Goal: Task Accomplishment & Management: Use online tool/utility

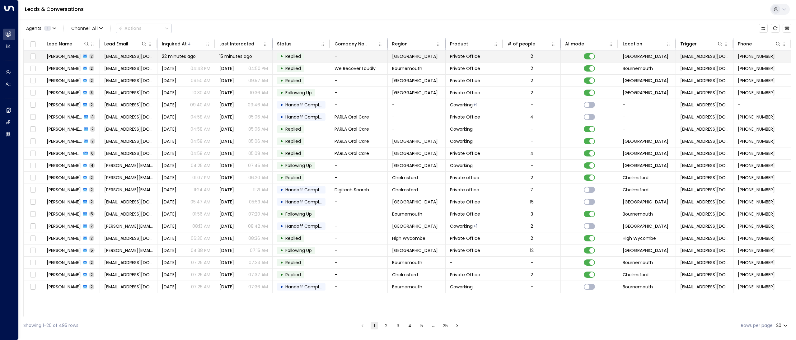
click at [63, 59] on span "[PERSON_NAME]" at bounding box center [64, 56] width 34 height 6
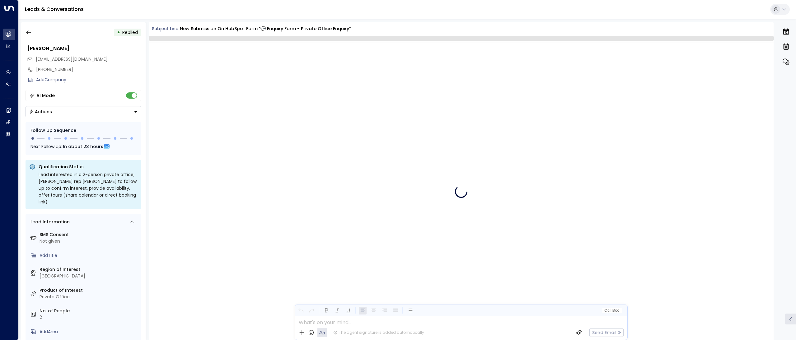
scroll to position [476, 0]
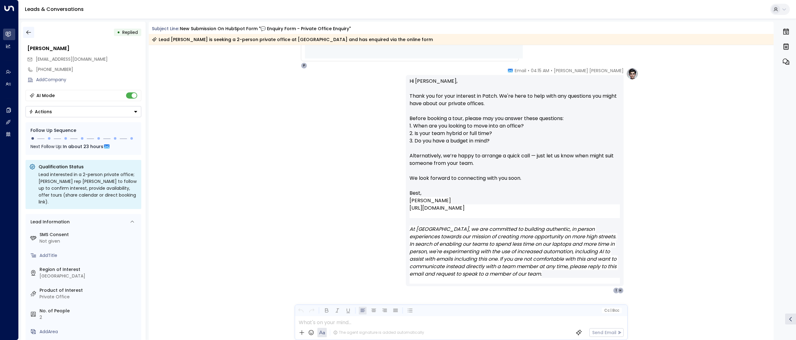
click at [29, 36] on button "button" at bounding box center [28, 32] width 11 height 11
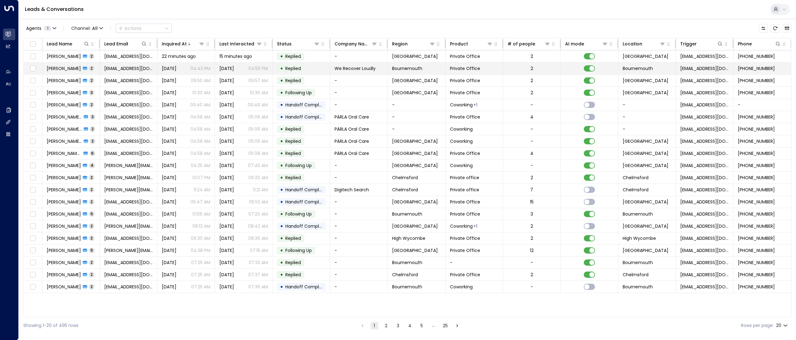
click at [61, 68] on span "[PERSON_NAME]" at bounding box center [64, 68] width 34 height 6
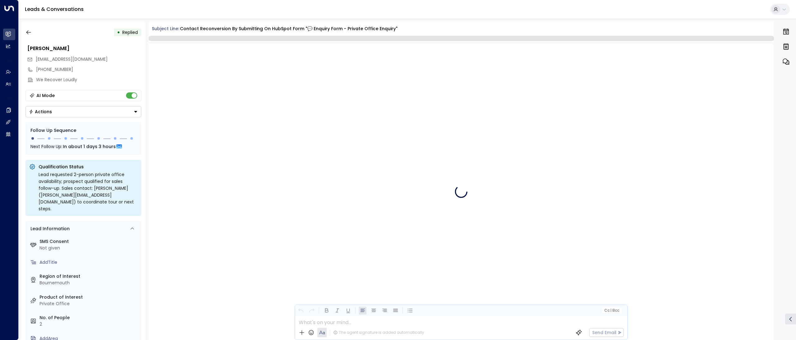
scroll to position [528, 0]
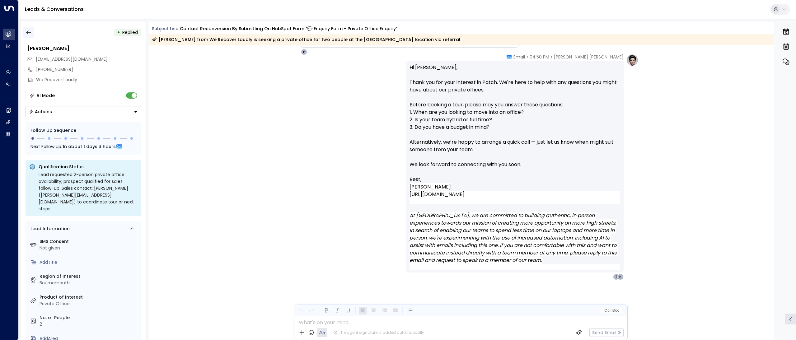
click at [33, 35] on button "button" at bounding box center [28, 32] width 11 height 11
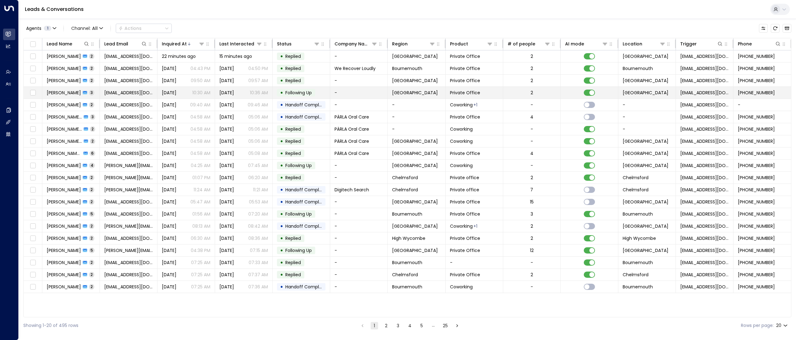
click at [70, 92] on span "[PERSON_NAME]" at bounding box center [64, 93] width 34 height 6
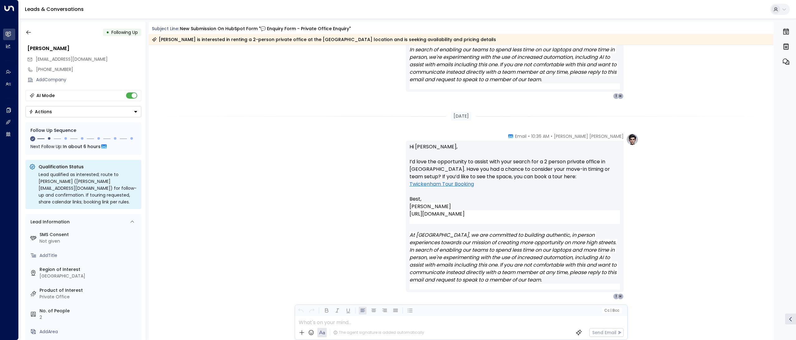
scroll to position [671, 0]
click at [33, 31] on button "button" at bounding box center [28, 32] width 11 height 11
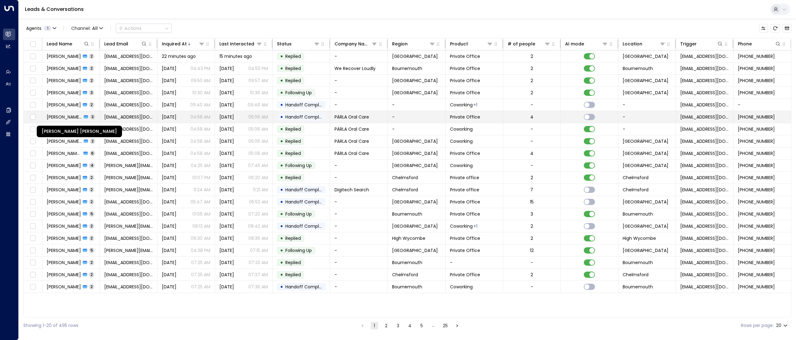
click at [48, 115] on span "[PERSON_NAME] [PERSON_NAME]" at bounding box center [64, 117] width 35 height 6
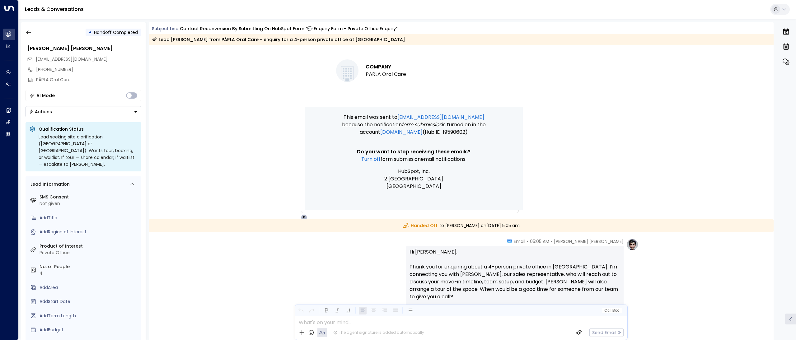
scroll to position [1028, 0]
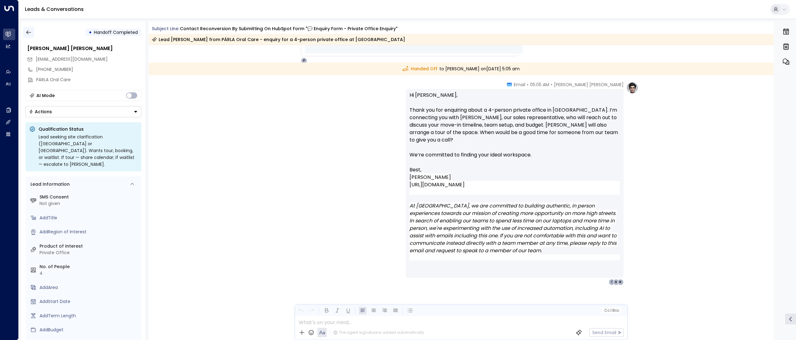
click at [30, 35] on button "button" at bounding box center [28, 32] width 11 height 11
